Goal: Task Accomplishment & Management: Manage account settings

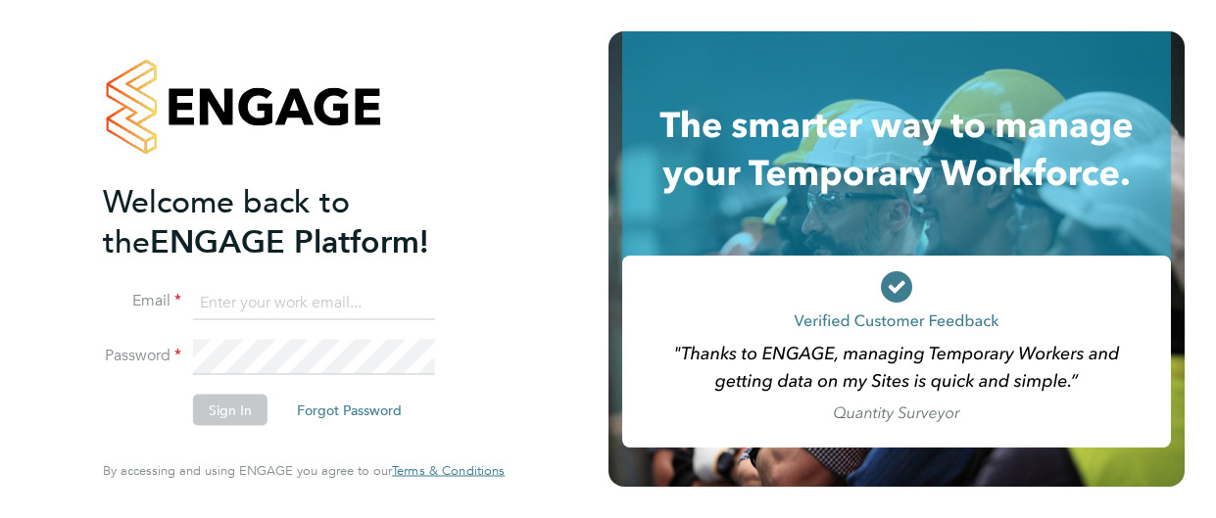
type input "[PERSON_NAME][EMAIL_ADDRESS][DOMAIN_NAME]"
click at [235, 413] on button "Sign In" at bounding box center [230, 410] width 74 height 31
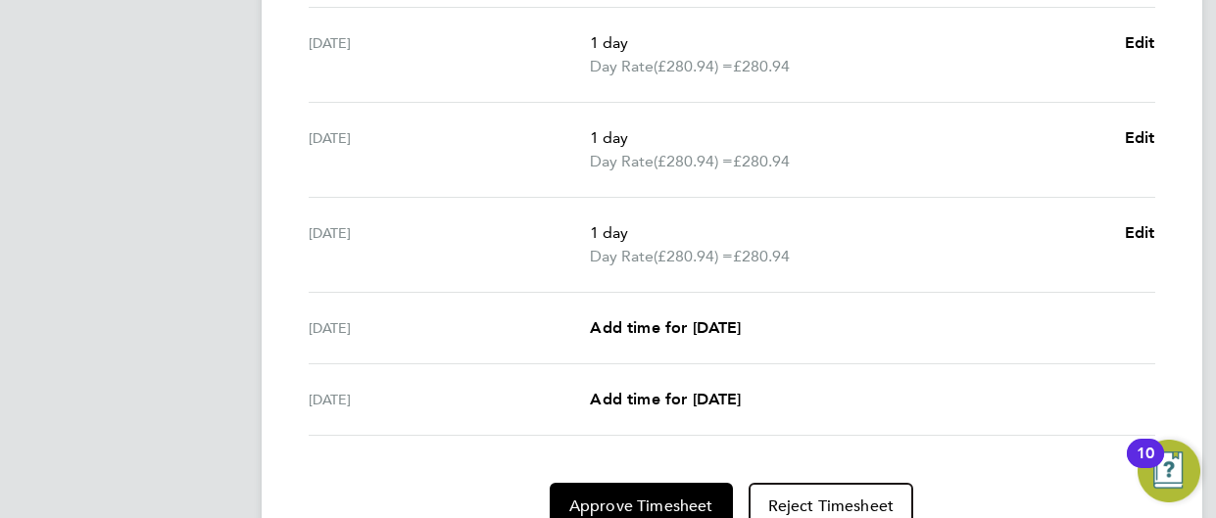
scroll to position [896, 0]
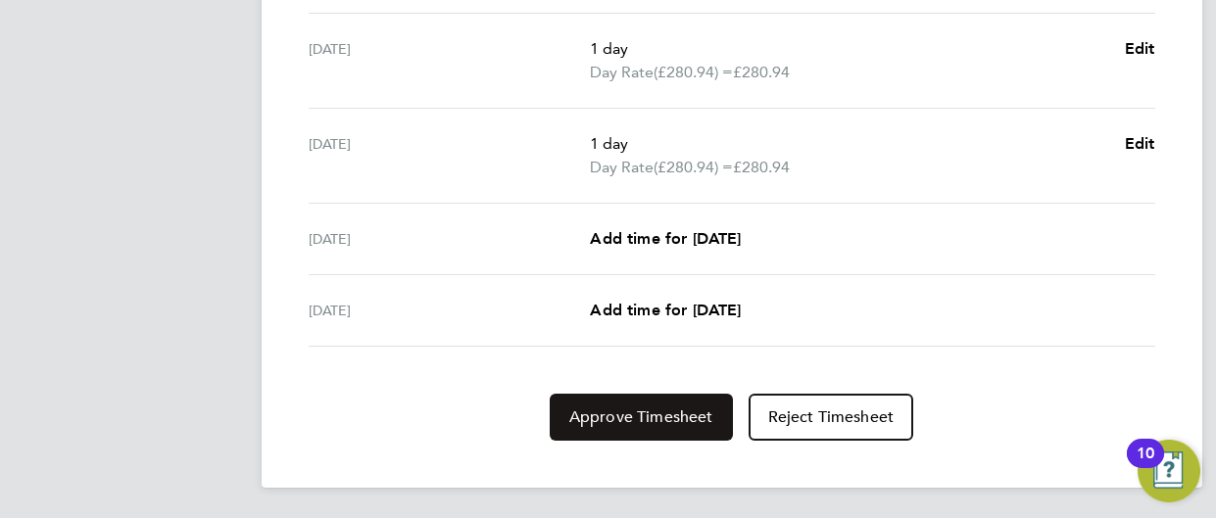
click at [669, 403] on button "Approve Timesheet" at bounding box center [641, 417] width 183 height 47
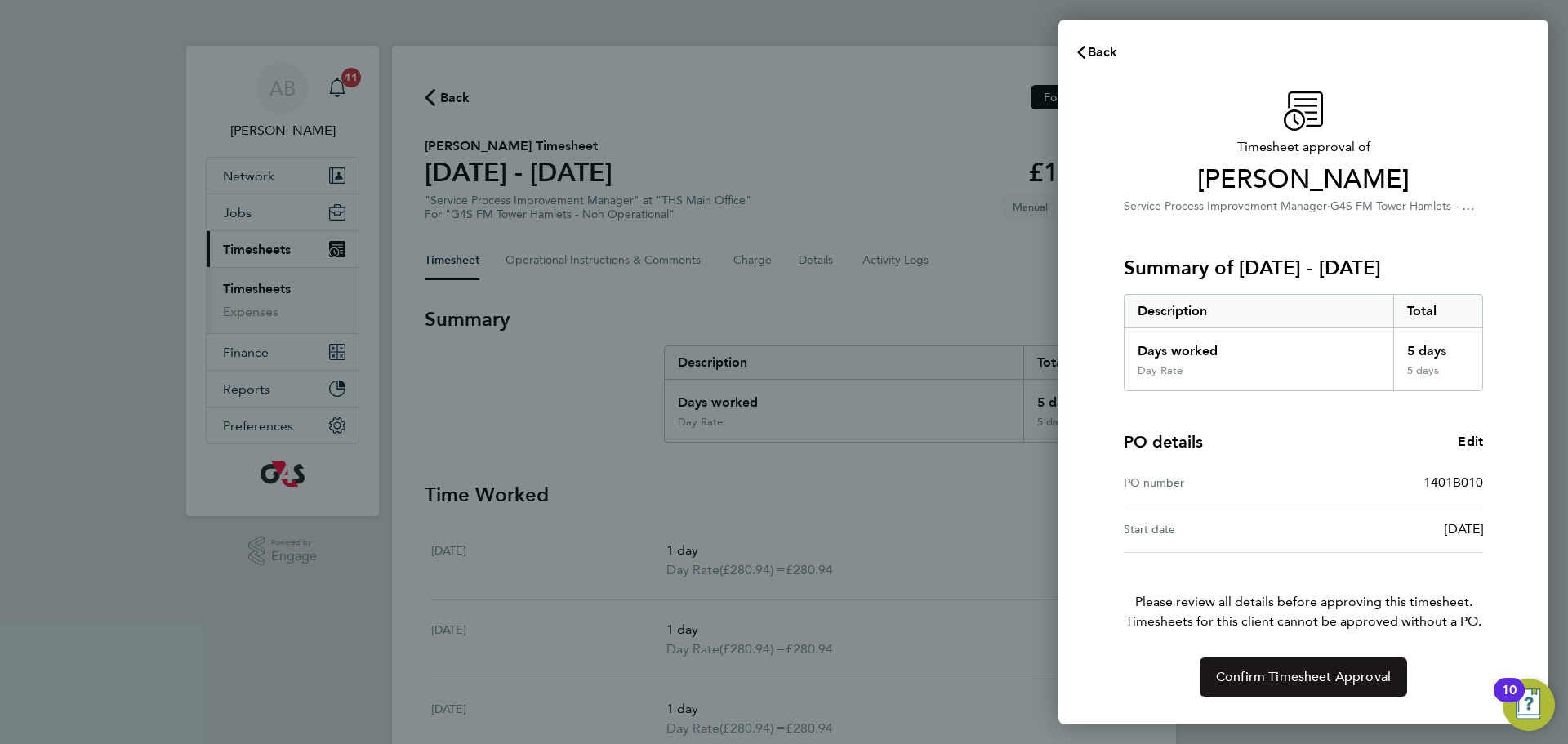
click at [1013, 431] on span "Confirm Timesheet Approval" at bounding box center [1304, 677] width 175 height 17
